Goal: Task Accomplishment & Management: Use online tool/utility

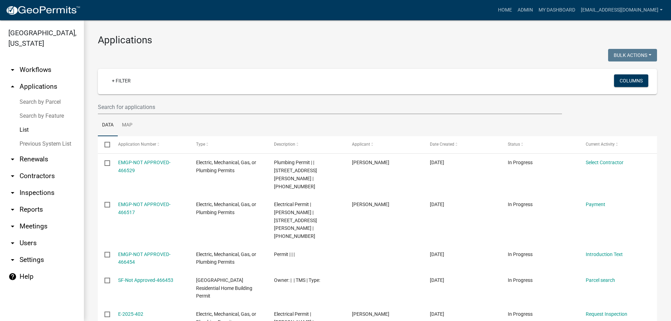
select select "3: 100"
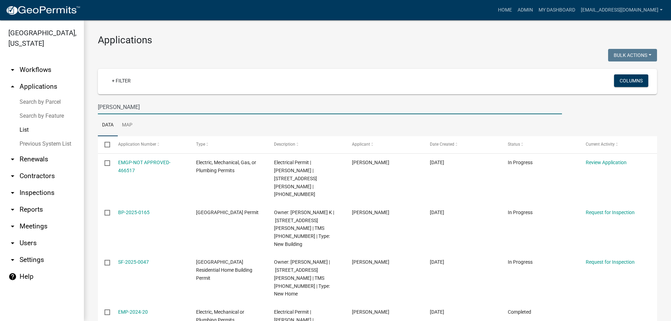
scroll to position [10, 0]
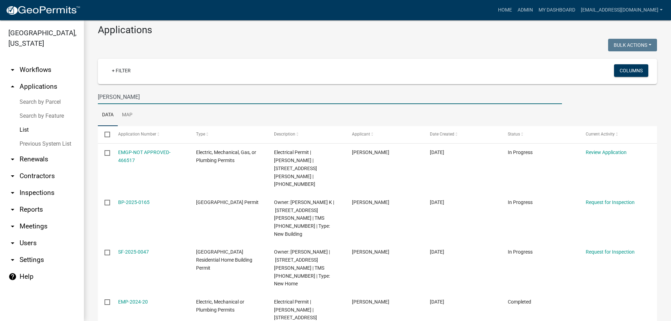
drag, startPoint x: 139, startPoint y: 97, endPoint x: 71, endPoint y: 93, distance: 68.6
click at [71, 93] on div "[GEOGRAPHIC_DATA], [US_STATE] arrow_drop_down Workflows List arrow_drop_up Appl…" at bounding box center [335, 170] width 671 height 301
click at [126, 97] on input "[PERSON_NAME]" at bounding box center [330, 97] width 464 height 14
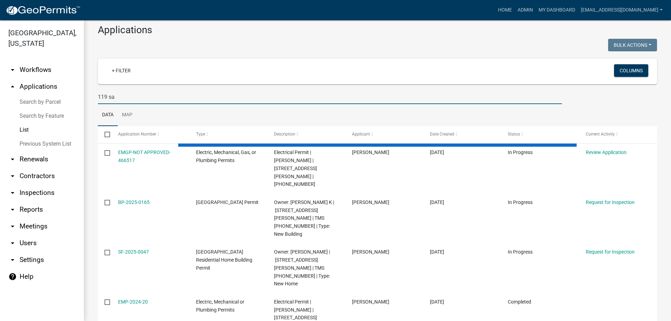
type input "119 san"
select select "3: 100"
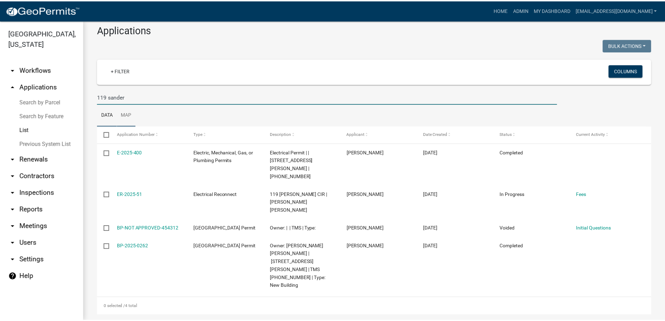
scroll to position [0, 0]
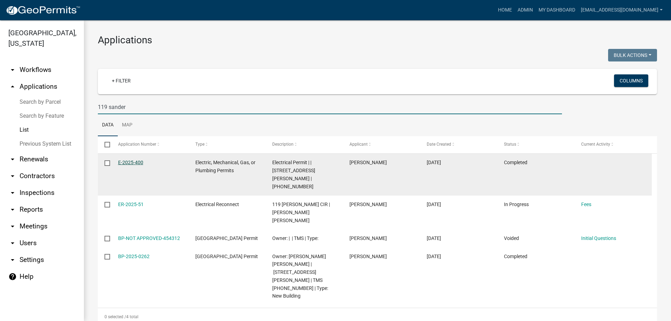
type input "119 sander"
click at [137, 162] on link "E-2025-400" at bounding box center [130, 163] width 25 height 6
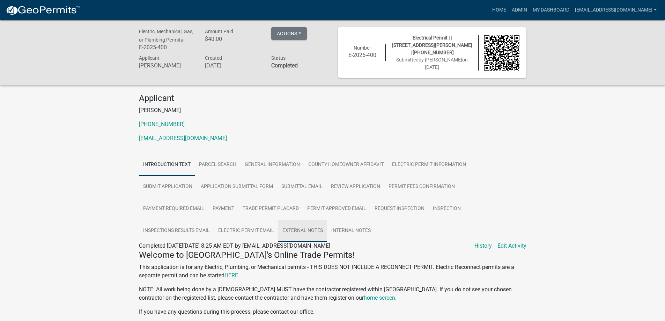
click at [308, 224] on link "External Notes" at bounding box center [302, 231] width 49 height 22
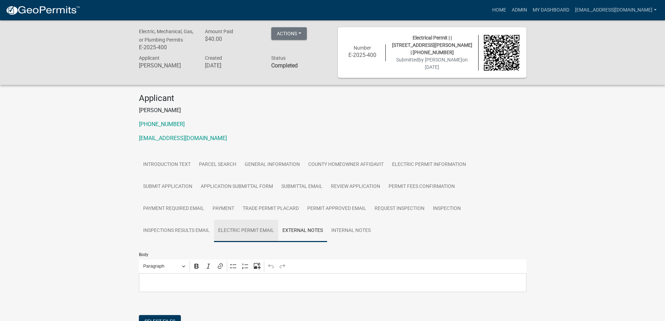
click at [260, 226] on link "Electric Permit Email" at bounding box center [246, 231] width 64 height 22
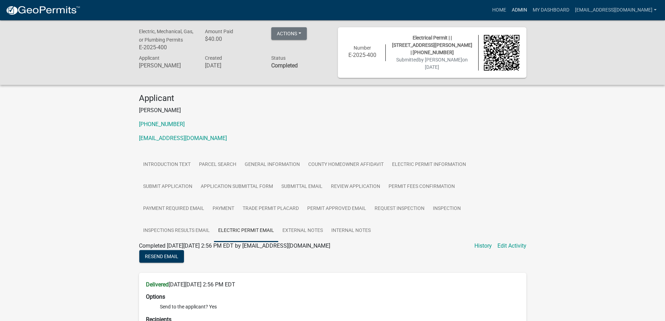
click at [509, 10] on link "Admin" at bounding box center [519, 9] width 21 height 13
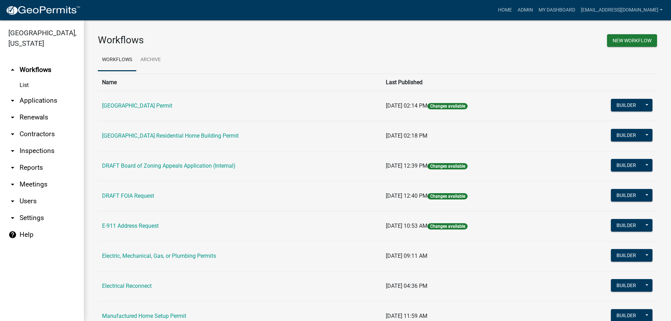
click at [43, 101] on link "arrow_drop_down Applications" at bounding box center [42, 100] width 84 height 17
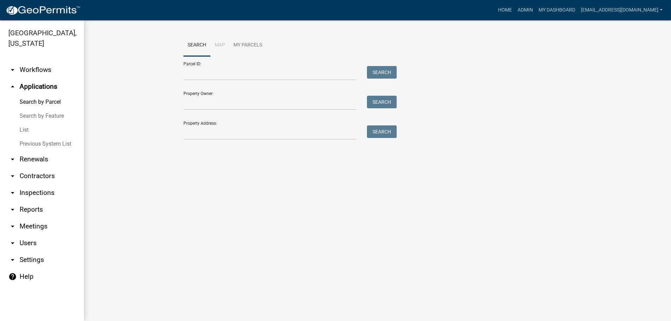
click at [21, 128] on link "List" at bounding box center [42, 130] width 84 height 14
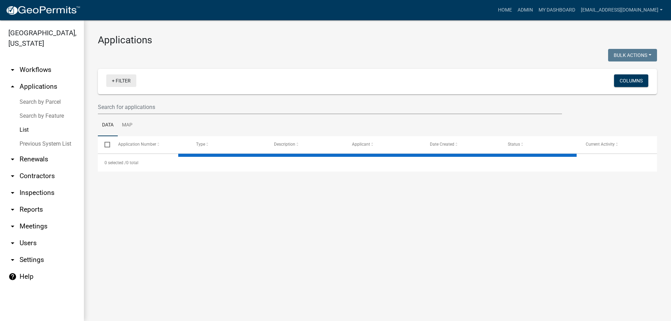
click at [111, 82] on link "+ Filter" at bounding box center [121, 80] width 30 height 13
select select "3: 100"
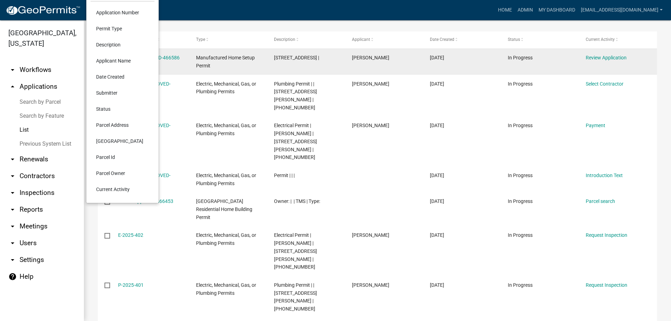
scroll to position [140, 0]
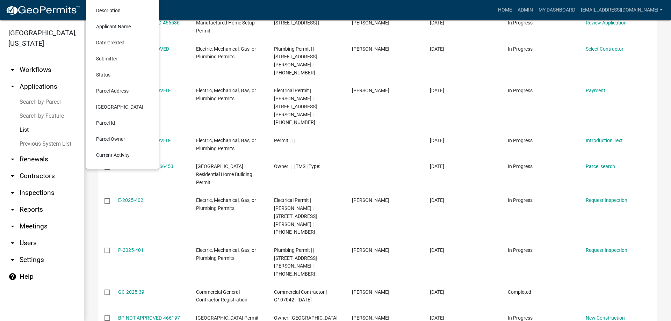
click at [64, 205] on link "arrow_drop_down Reports" at bounding box center [42, 209] width 84 height 17
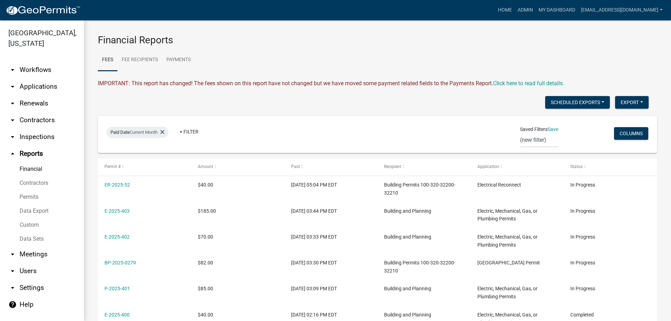
scroll to position [178, 0]
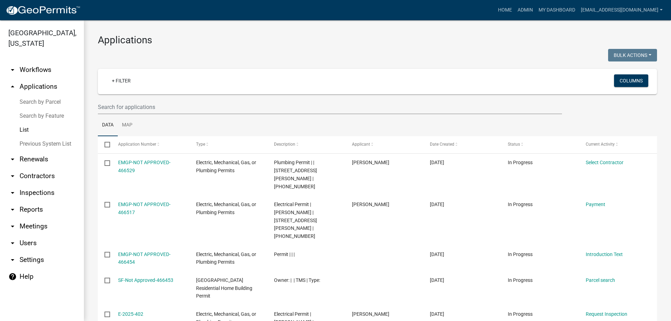
select select "3: 100"
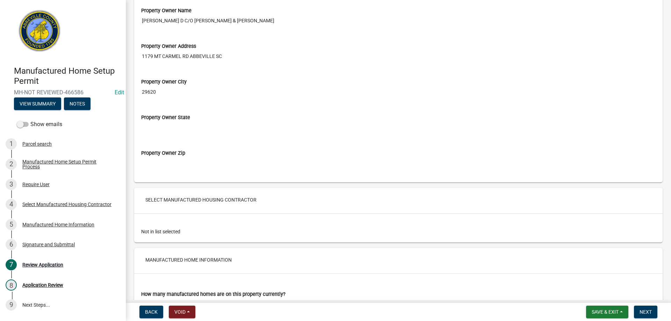
scroll to position [664, 0]
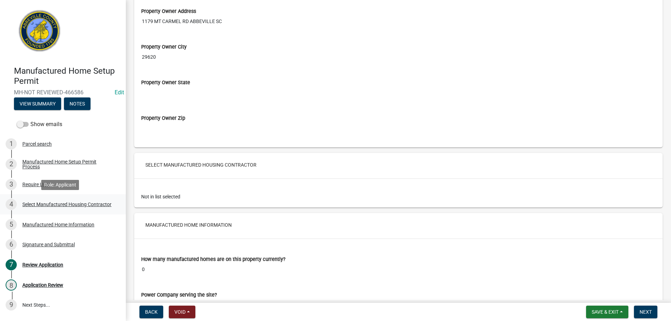
click at [36, 202] on div "Select Manufactured Housing Contractor" at bounding box center [66, 204] width 89 height 5
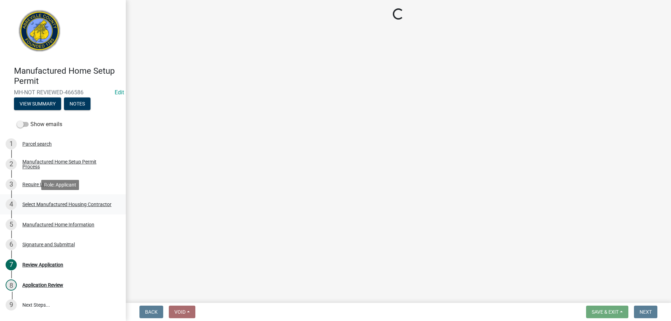
scroll to position [0, 0]
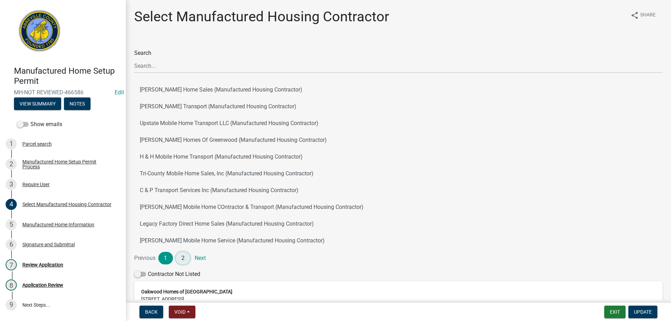
click at [183, 256] on link "2" at bounding box center [183, 258] width 15 height 13
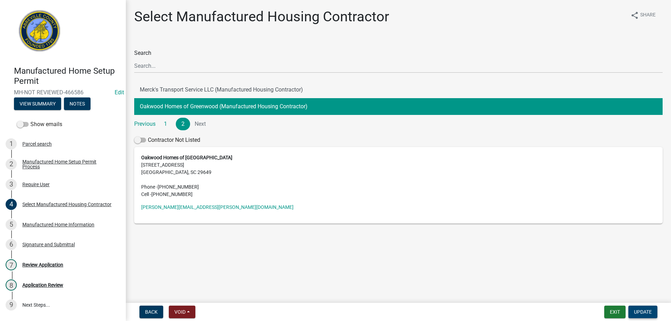
click at [647, 313] on span "Update" at bounding box center [643, 312] width 18 height 6
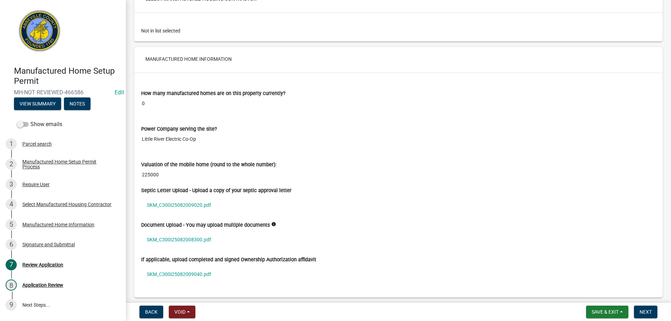
scroll to position [838, 0]
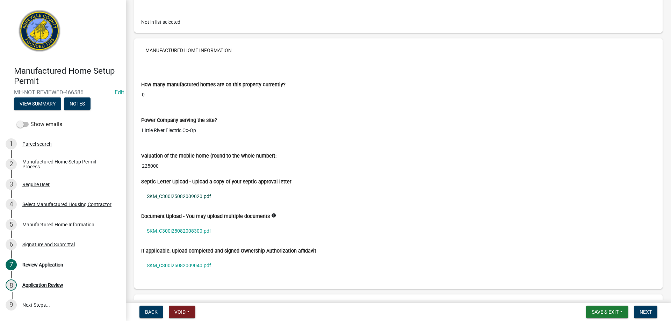
click at [184, 197] on link "SKM_C300i25082009020.pdf" at bounding box center [398, 196] width 514 height 16
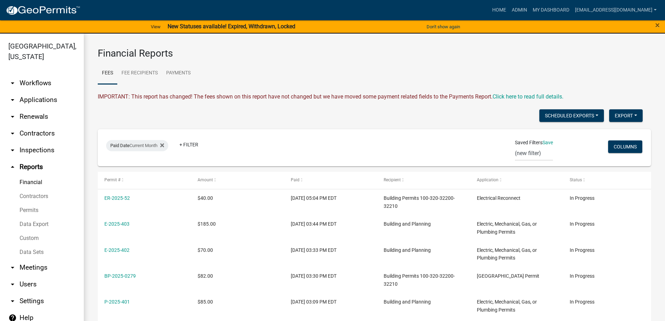
scroll to position [178, 0]
